Goal: Task Accomplishment & Management: Use online tool/utility

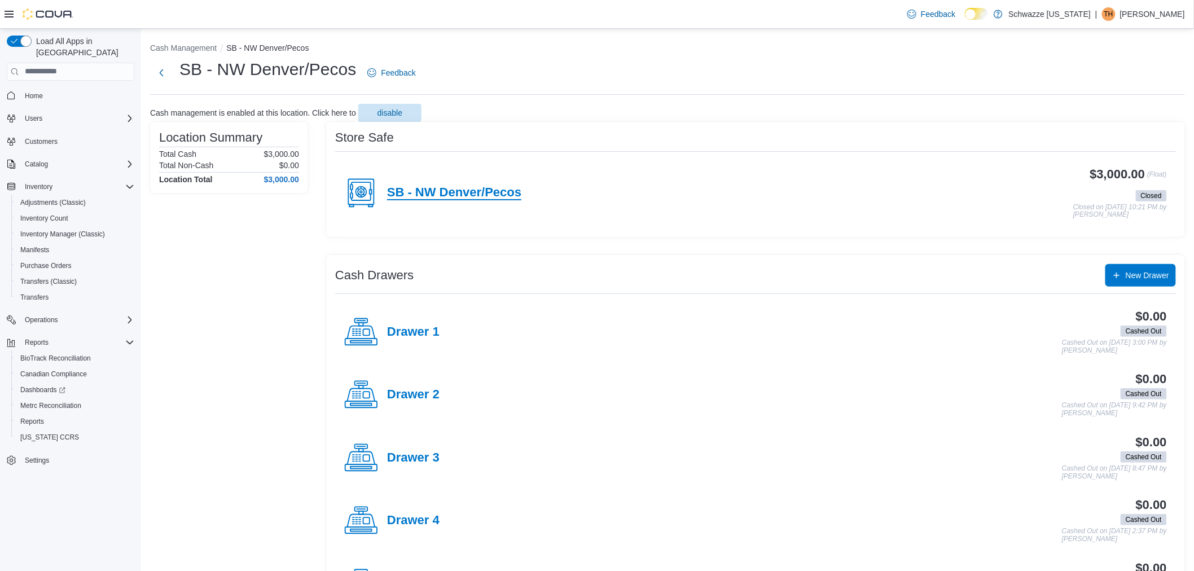
click at [475, 190] on h4 "SB - NW Denver/Pecos" at bounding box center [454, 193] width 134 height 15
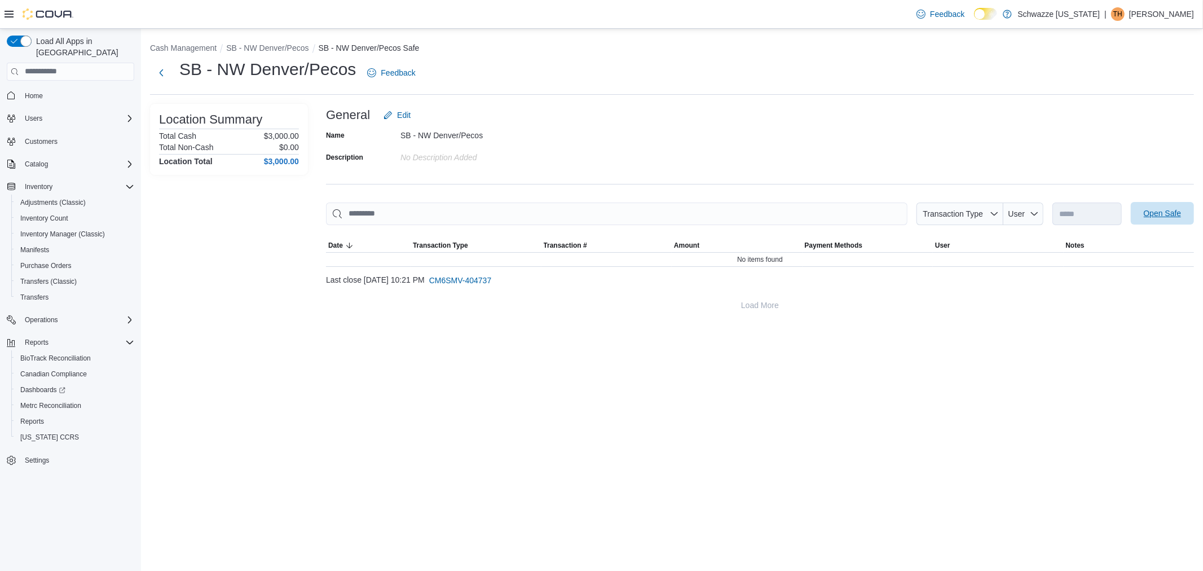
click at [1170, 211] on span "Open Safe" at bounding box center [1163, 213] width 38 height 11
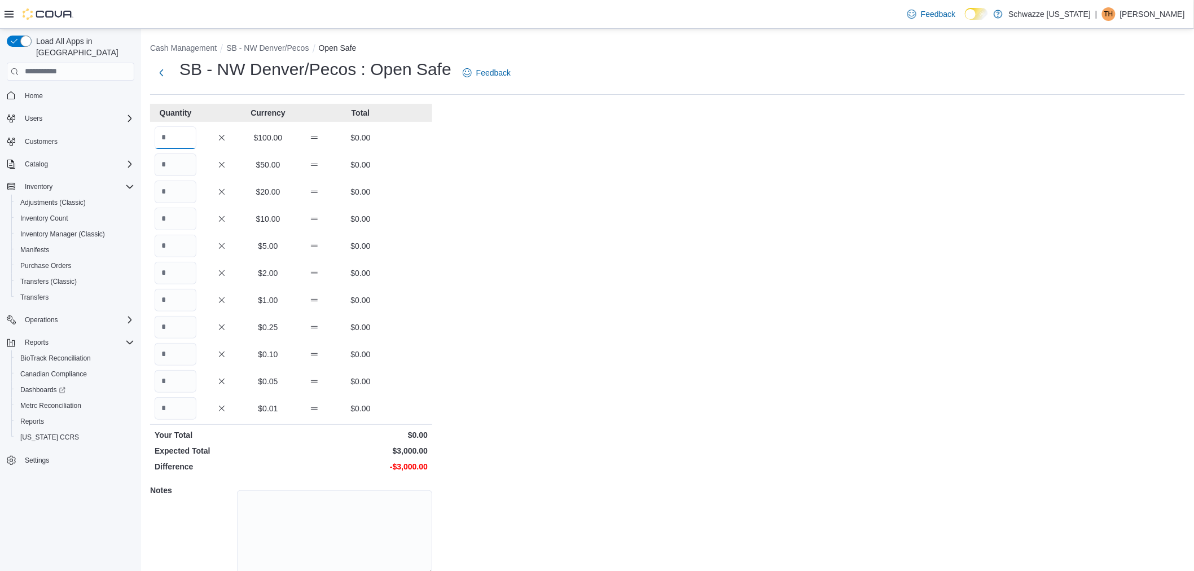
click at [182, 138] on input "Quantity" at bounding box center [176, 137] width 42 height 23
type input "**"
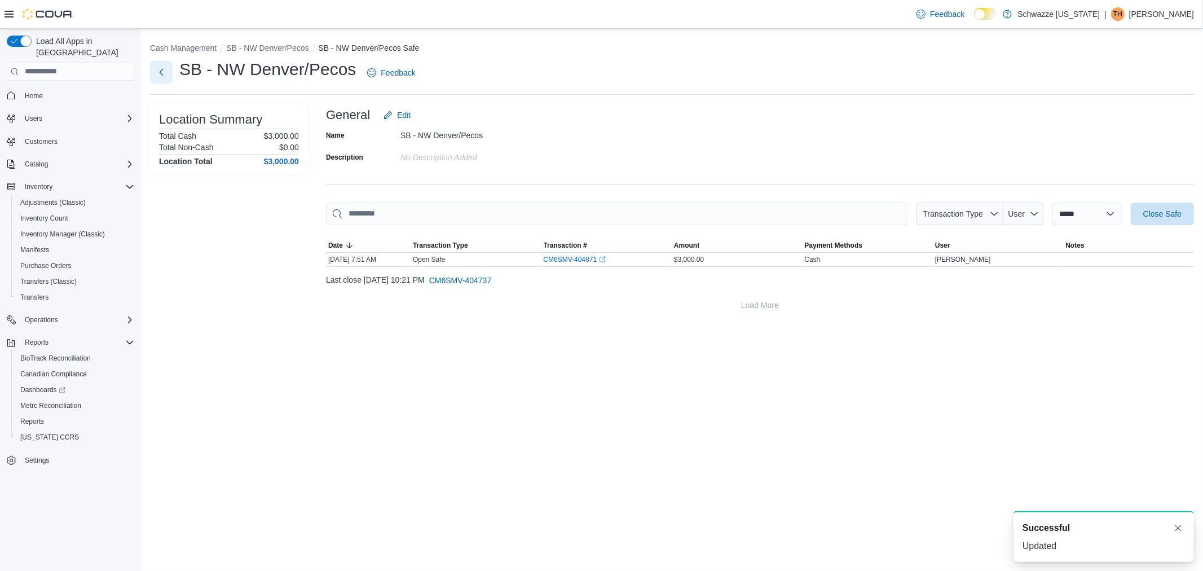
click at [159, 65] on button "Next" at bounding box center [161, 72] width 23 height 23
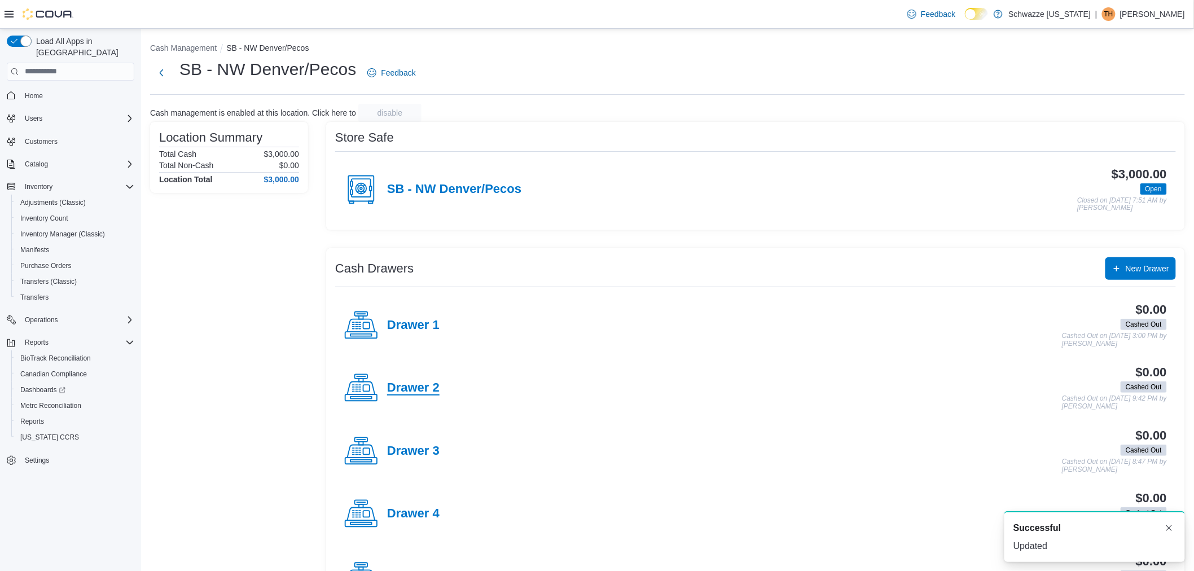
click at [412, 389] on h4 "Drawer 2" at bounding box center [413, 388] width 52 height 15
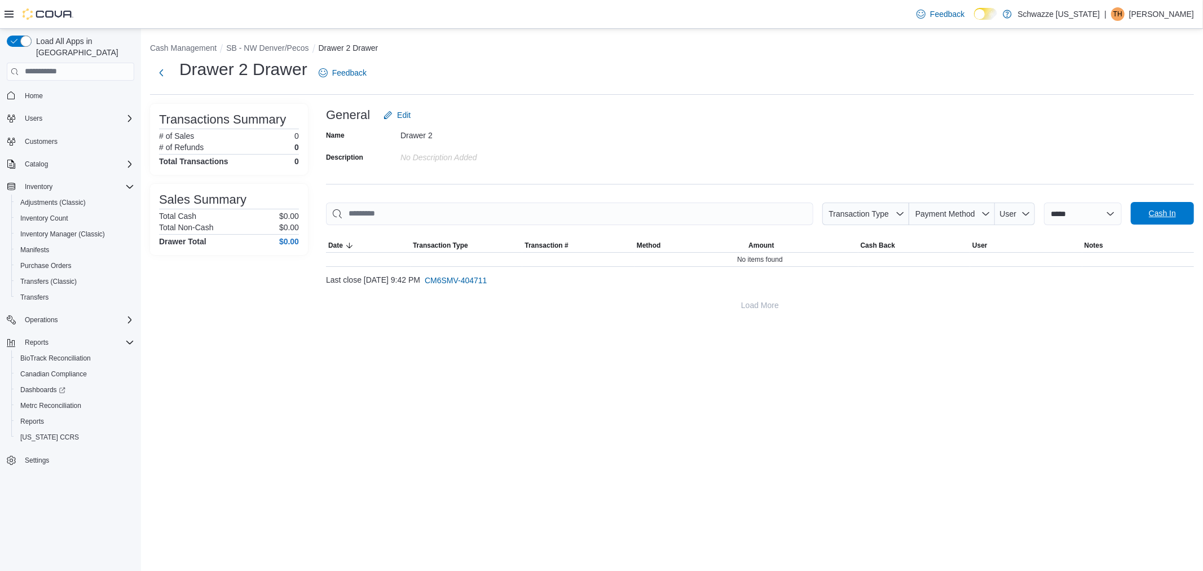
click at [1168, 205] on span "Cash In" at bounding box center [1163, 213] width 50 height 23
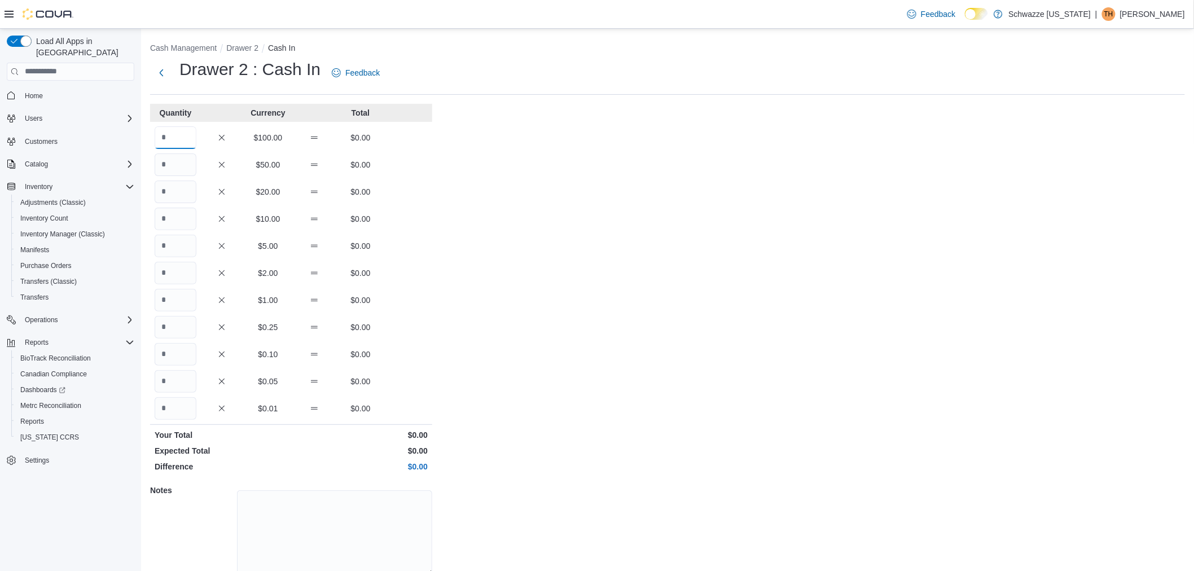
click at [188, 130] on input "Quantity" at bounding box center [176, 137] width 42 height 23
type input "*"
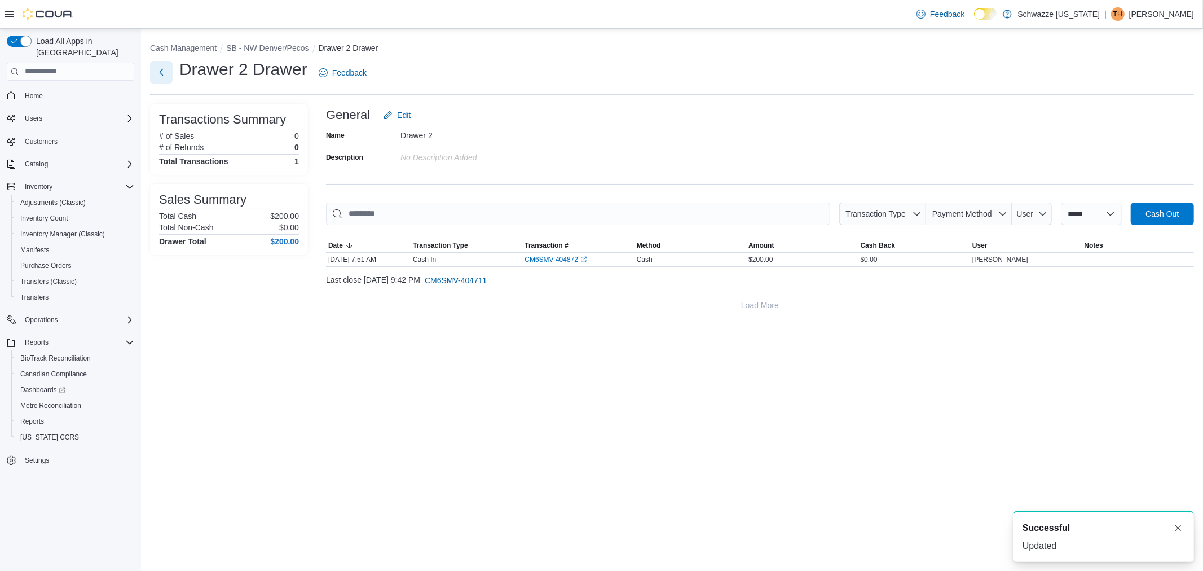
click at [161, 74] on button "Next" at bounding box center [161, 72] width 23 height 23
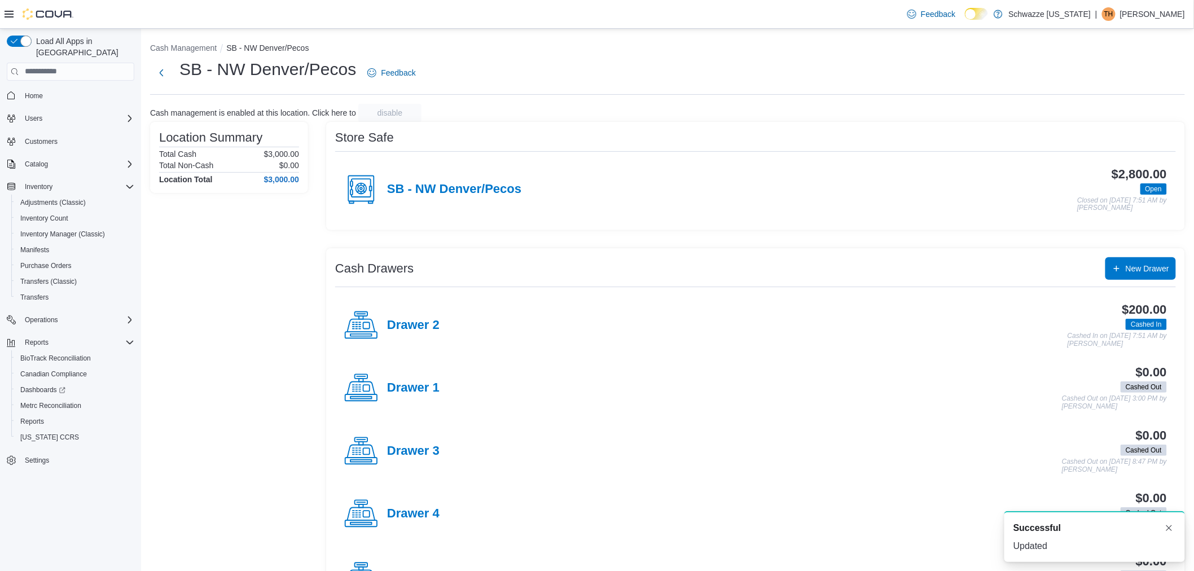
scroll to position [55, 0]
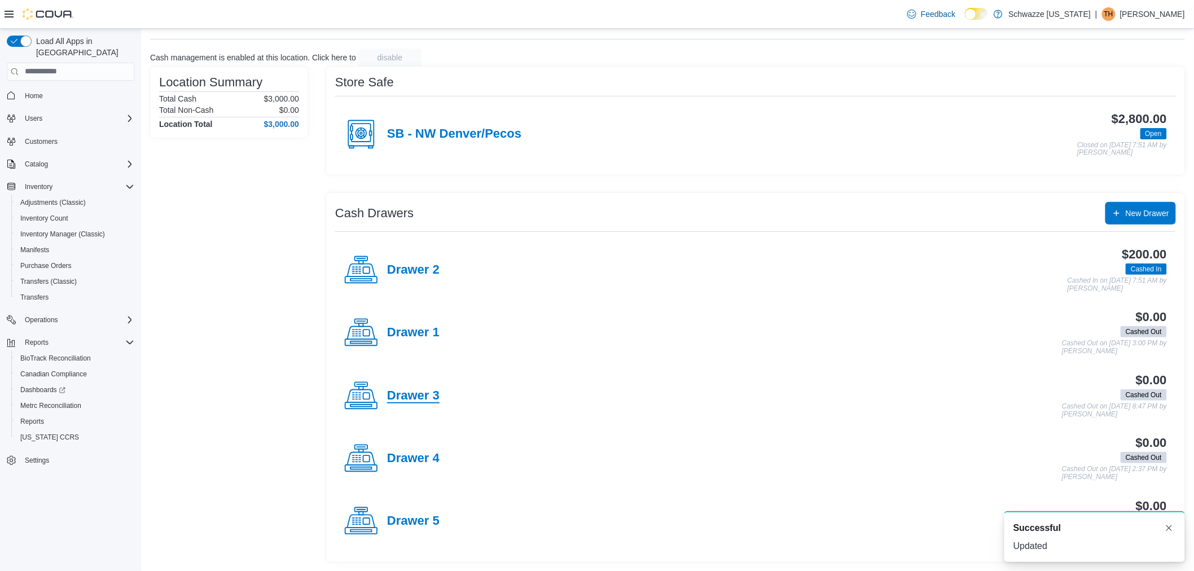
click at [415, 396] on h4 "Drawer 3" at bounding box center [413, 396] width 52 height 15
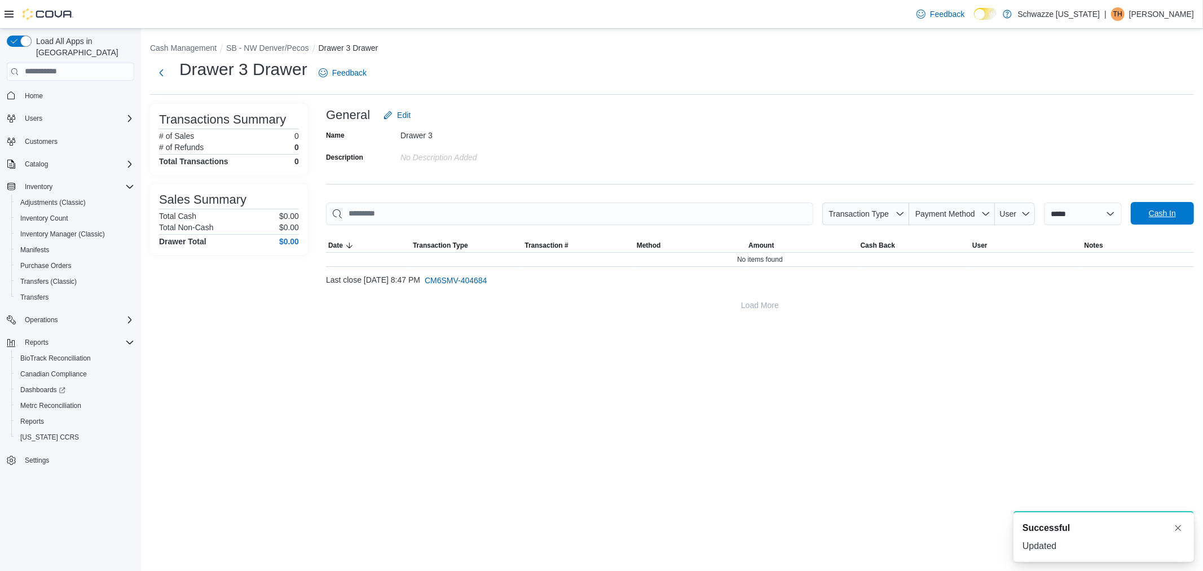
click at [1168, 206] on span "Cash In" at bounding box center [1163, 213] width 50 height 23
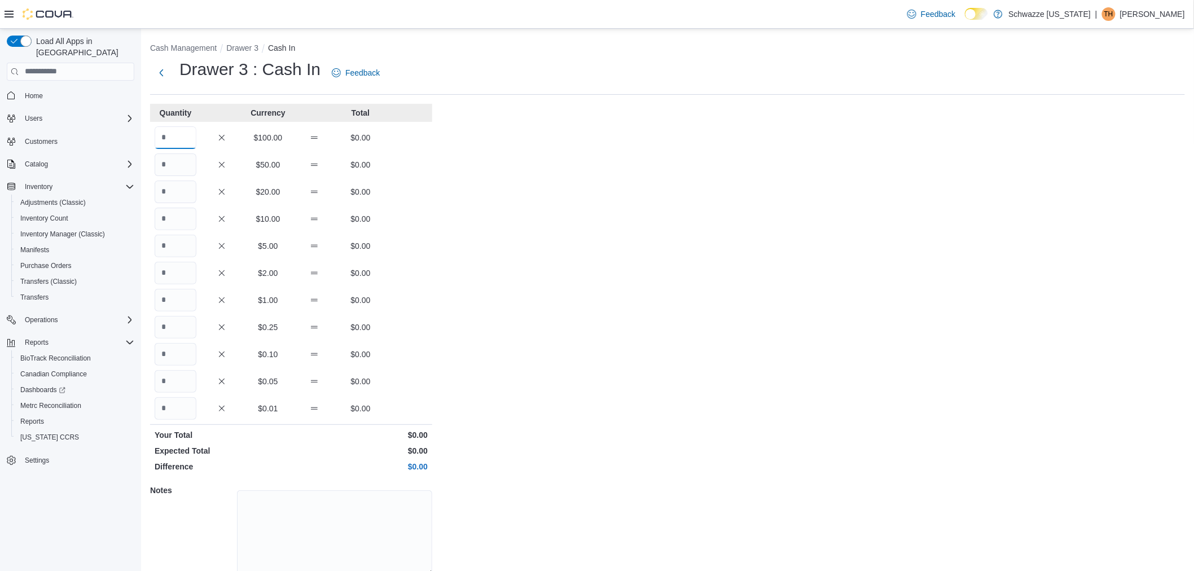
click at [184, 136] on input "Quantity" at bounding box center [176, 137] width 42 height 23
type input "*"
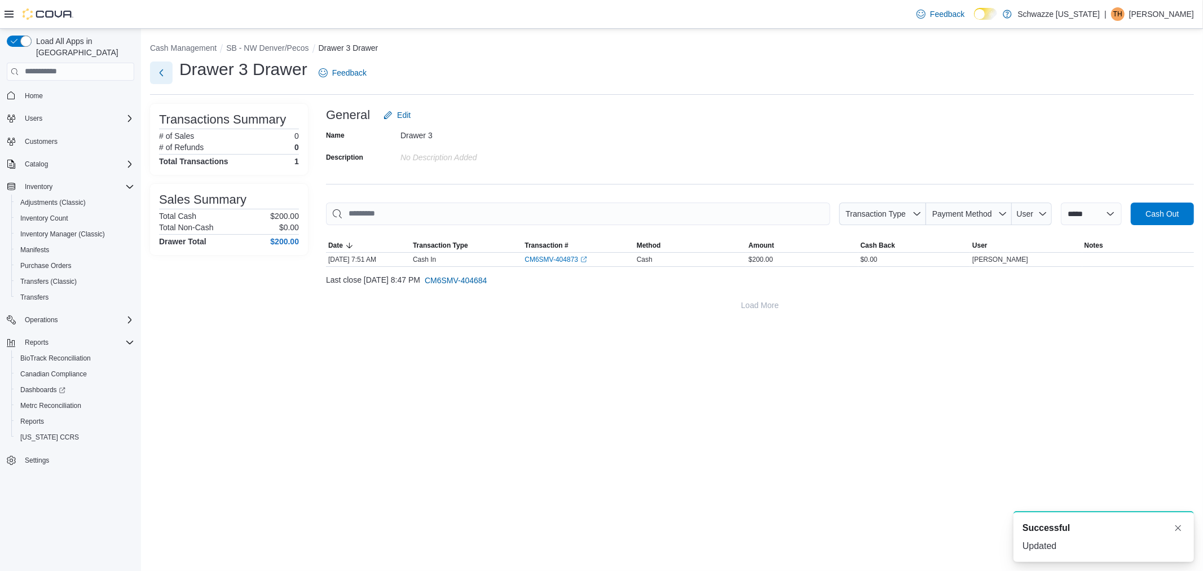
click at [165, 69] on button "Next" at bounding box center [161, 72] width 23 height 23
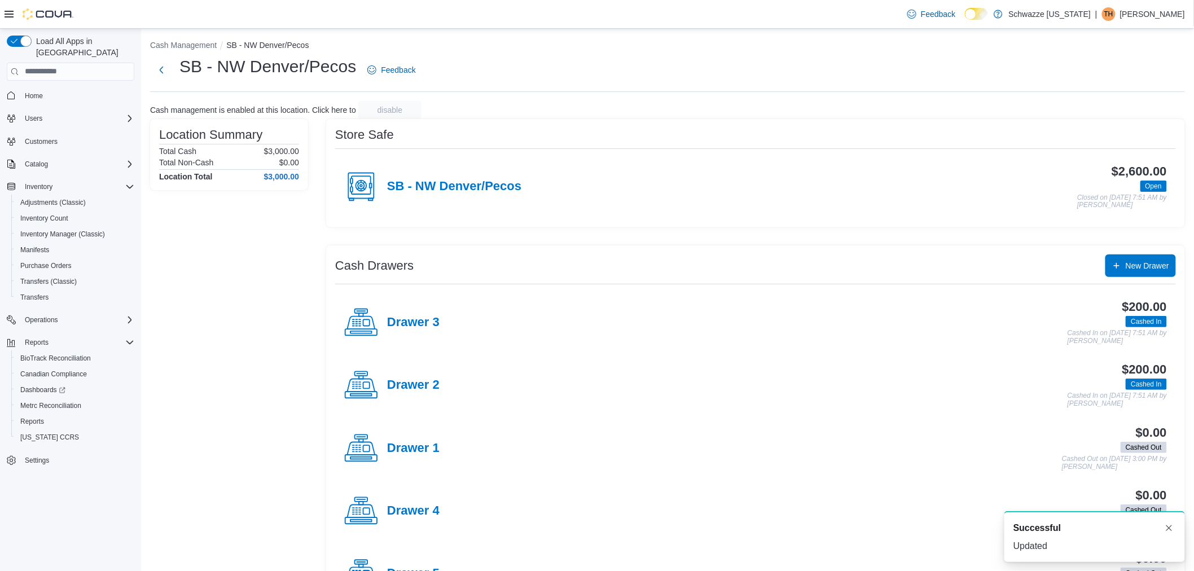
scroll to position [55, 0]
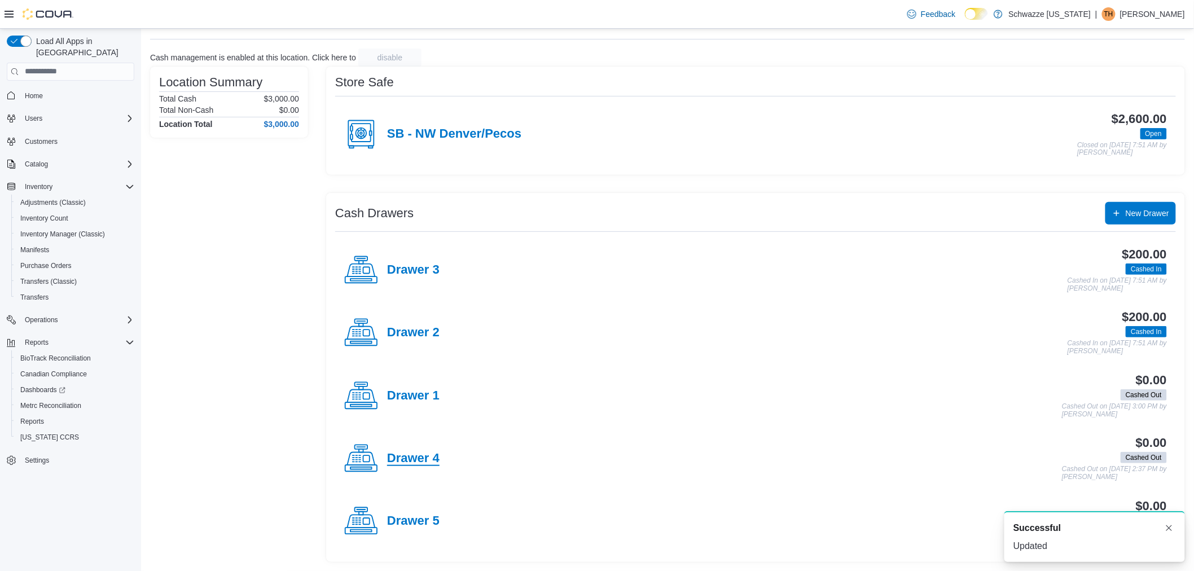
click at [420, 457] on h4 "Drawer 4" at bounding box center [413, 458] width 52 height 15
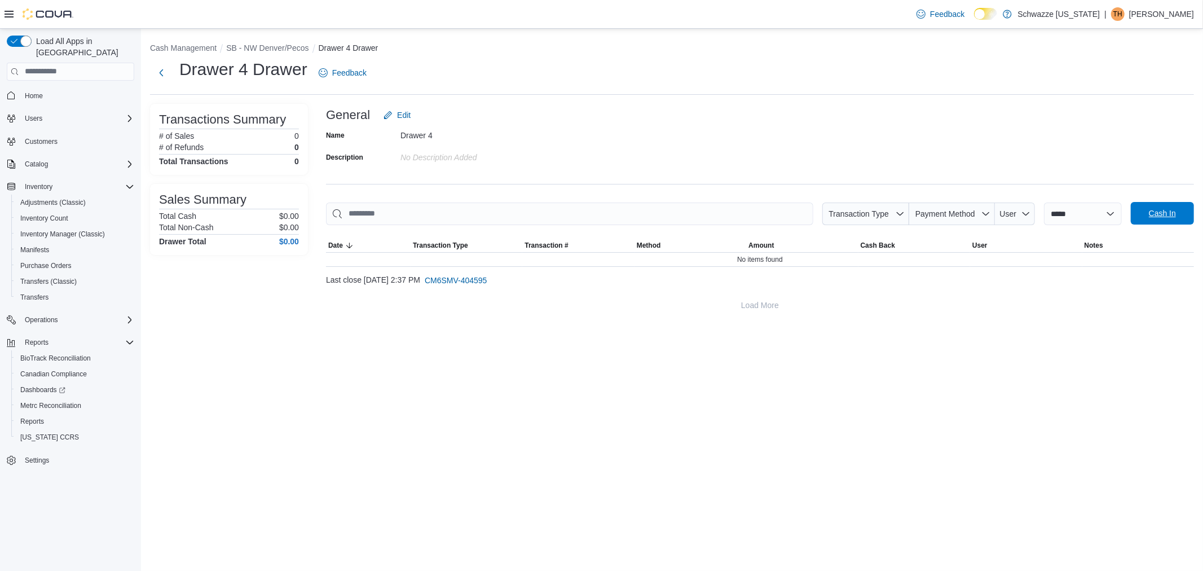
click at [1152, 206] on span "Cash In" at bounding box center [1163, 213] width 50 height 23
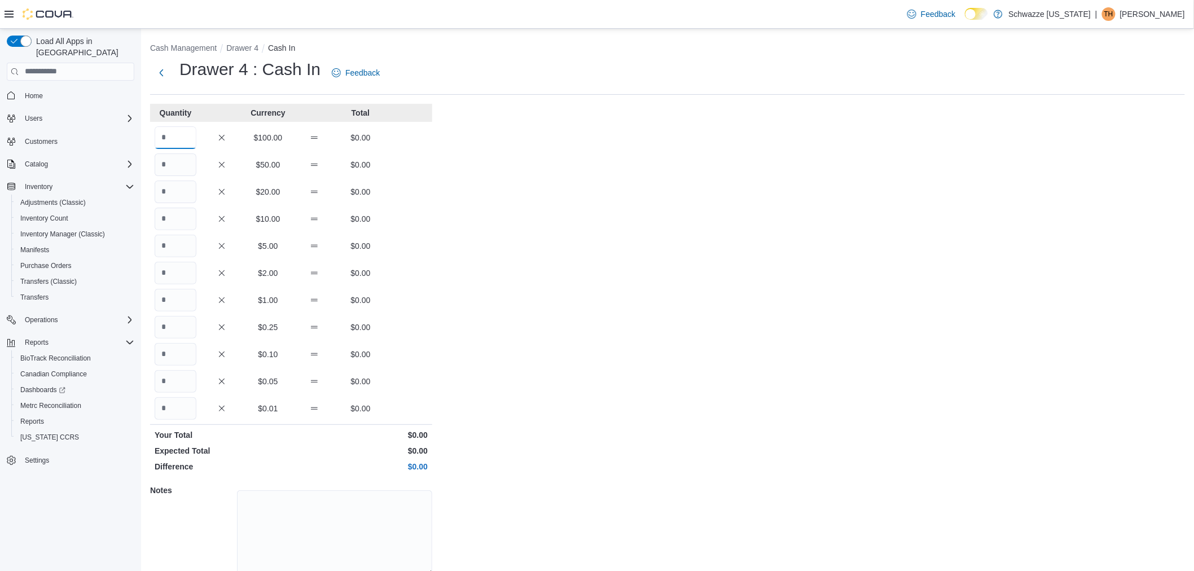
click at [188, 131] on input "Quantity" at bounding box center [176, 137] width 42 height 23
type input "*"
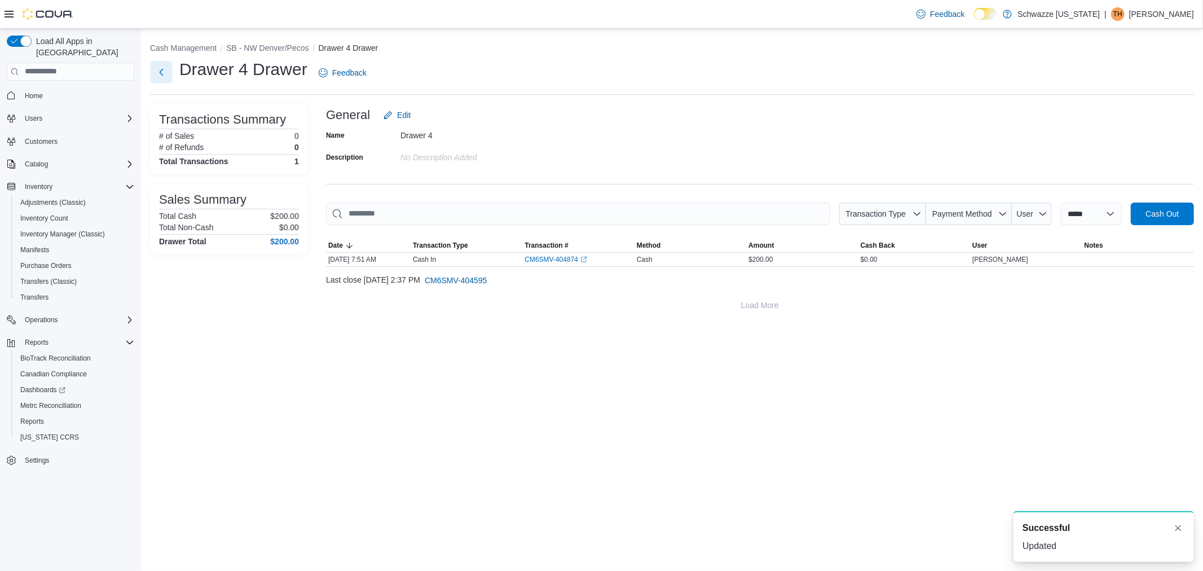
click at [161, 73] on button "Next" at bounding box center [161, 72] width 23 height 23
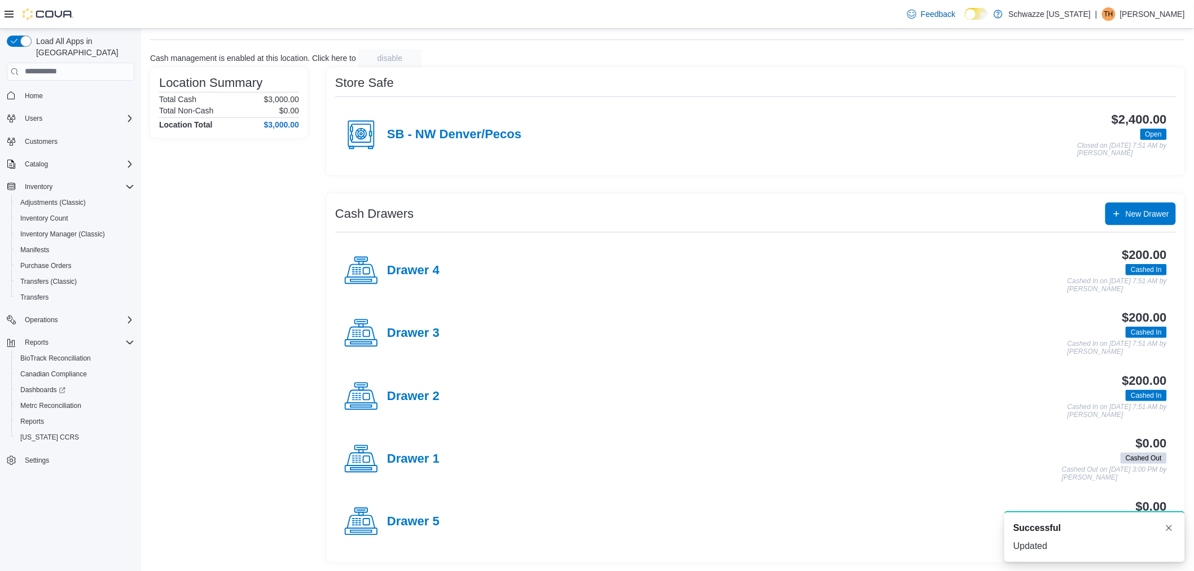
scroll to position [55, 0]
click at [401, 528] on h4 "Drawer 5" at bounding box center [413, 521] width 52 height 15
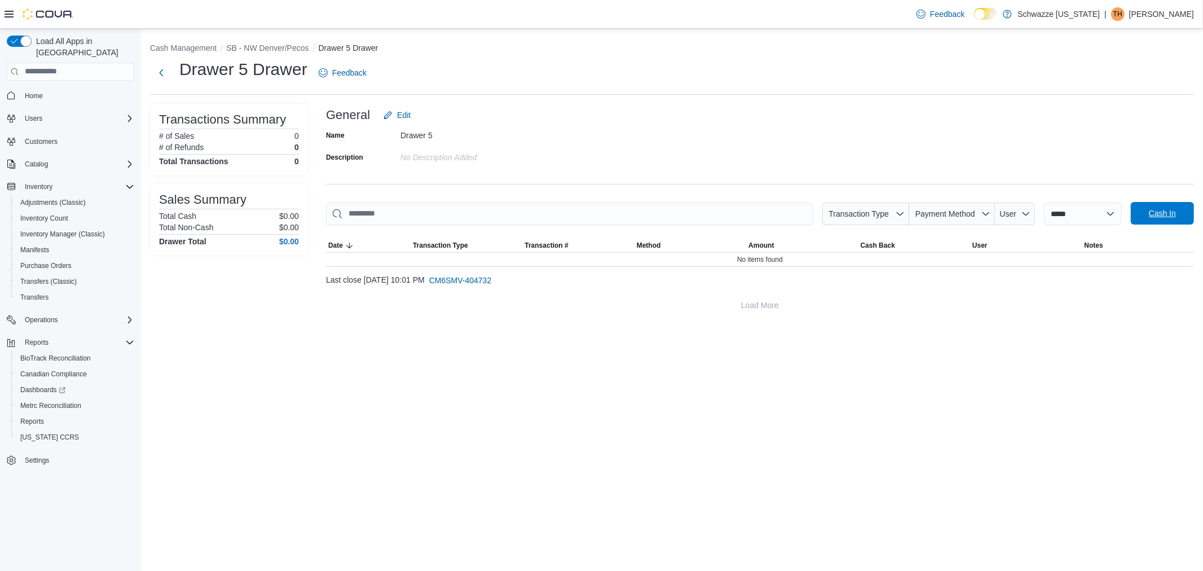
click at [1167, 217] on span "Cash In" at bounding box center [1162, 213] width 27 height 11
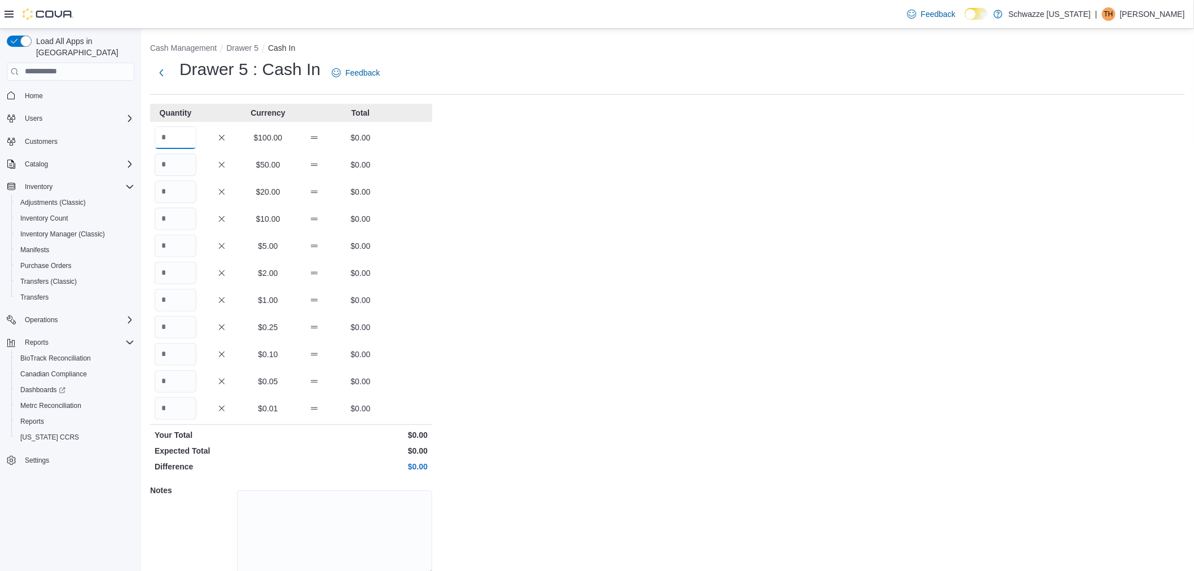
click at [179, 140] on input "Quantity" at bounding box center [176, 137] width 42 height 23
type input "*"
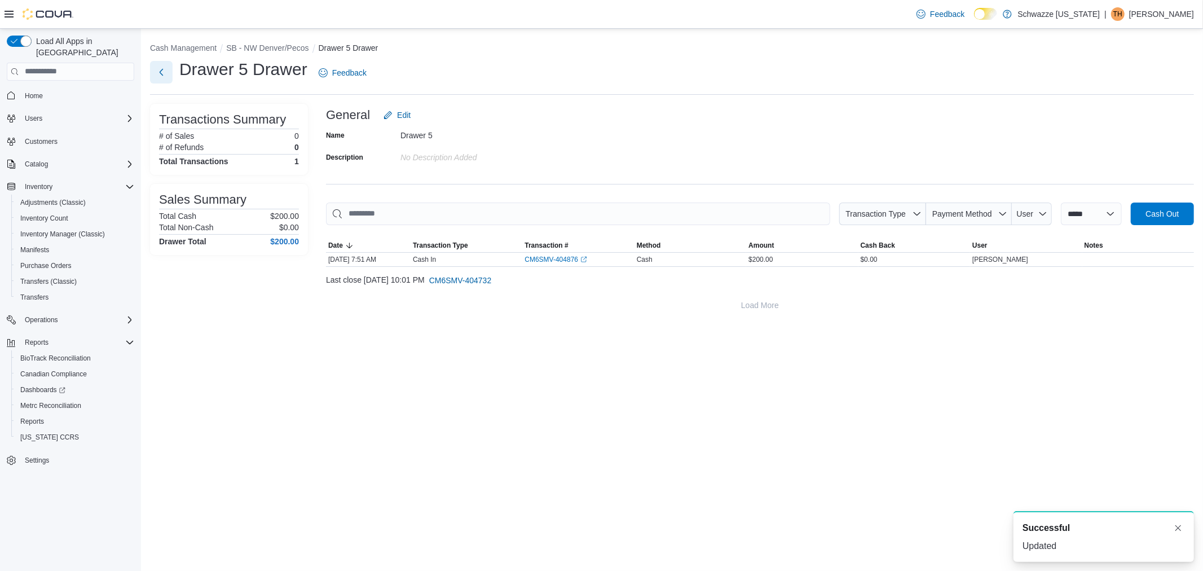
click at [168, 69] on button "Next" at bounding box center [161, 72] width 23 height 23
